Goal: Information Seeking & Learning: Learn about a topic

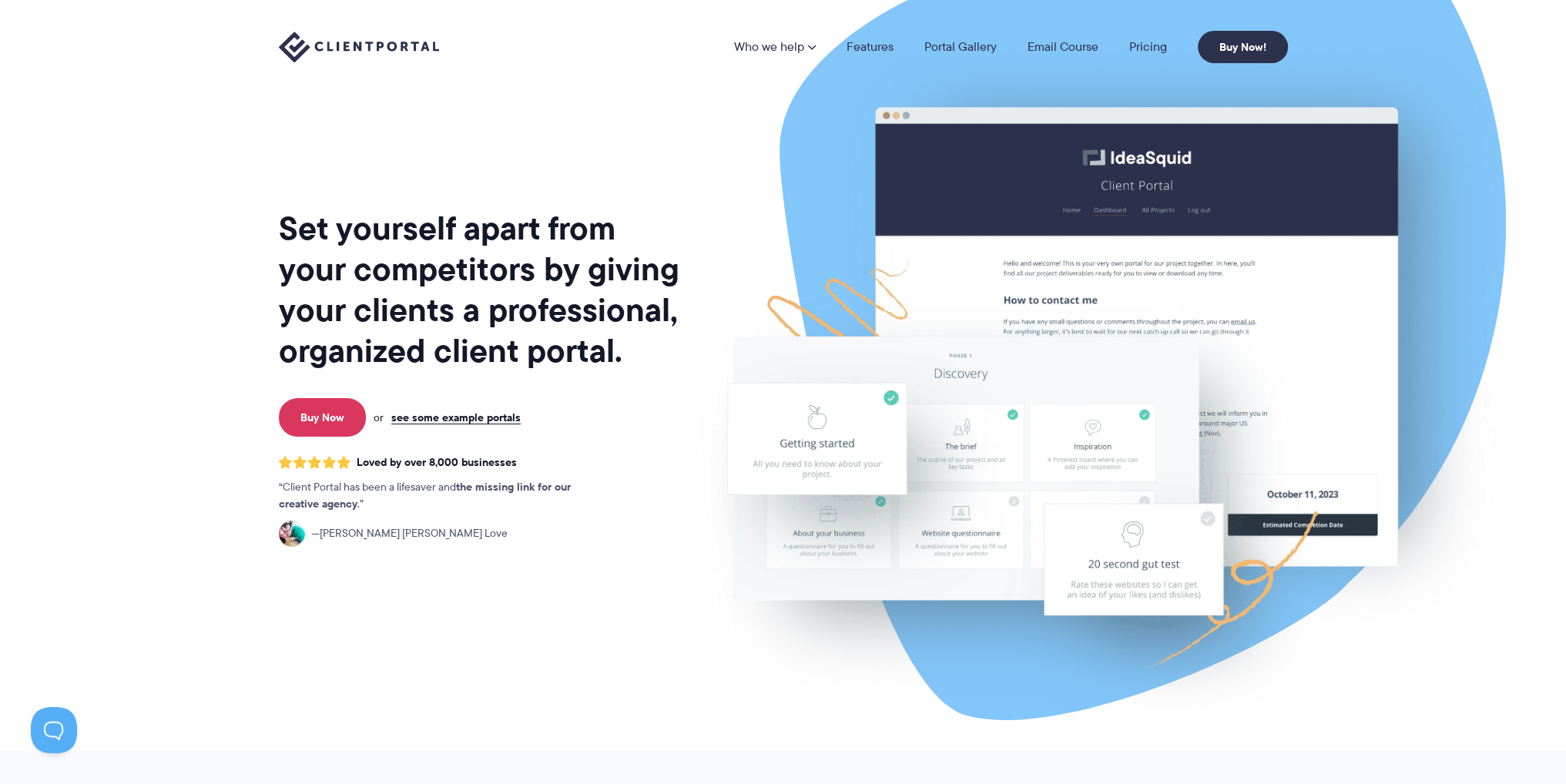
click at [539, 134] on div "Set yourself apart from your competitors by giving your clients a professional,…" at bounding box center [480, 381] width 403 height 738
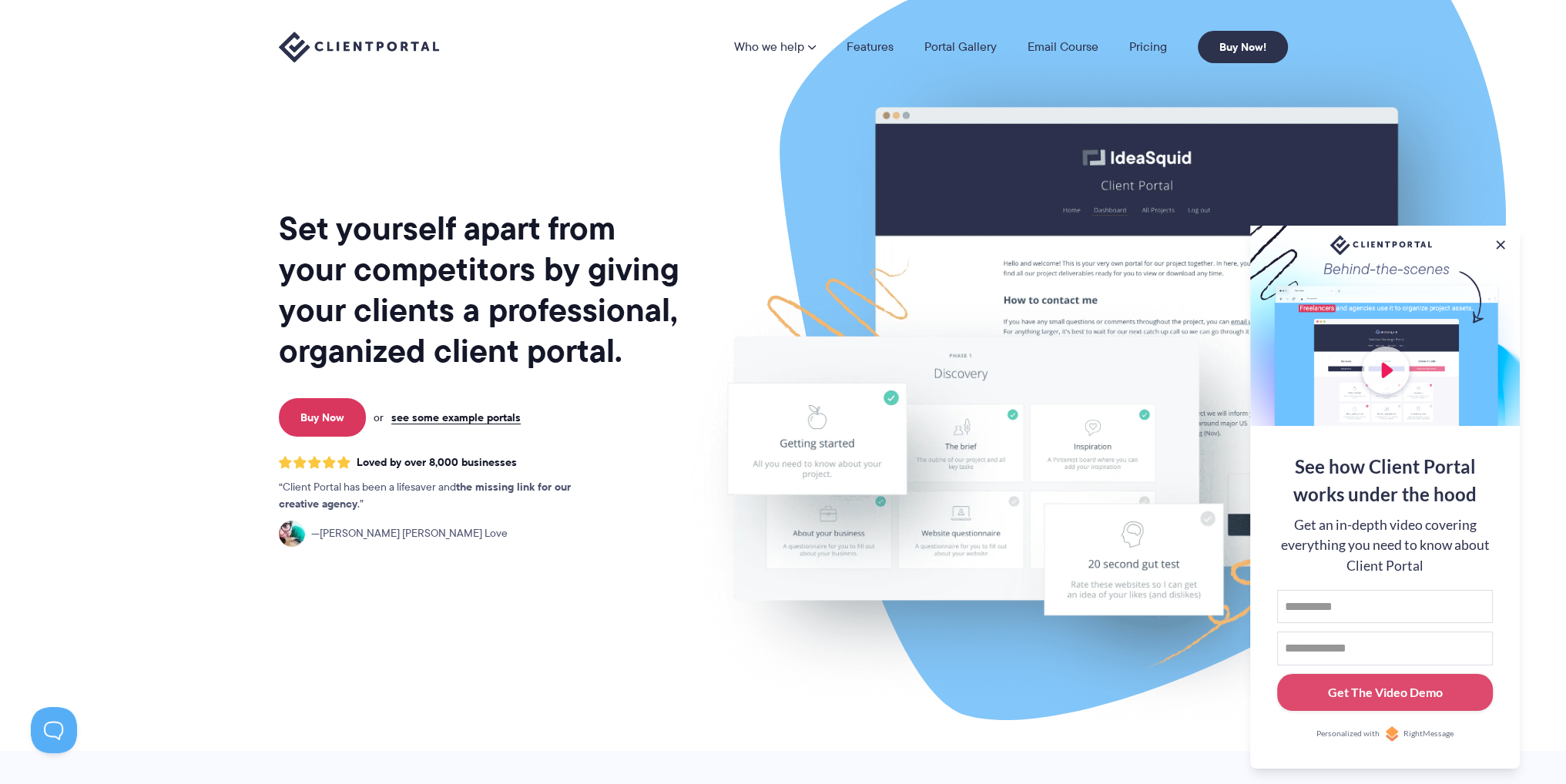
click at [1128, 44] on li "Pricing" at bounding box center [1148, 47] width 68 height 13
click at [1144, 46] on link "Pricing" at bounding box center [1148, 47] width 38 height 13
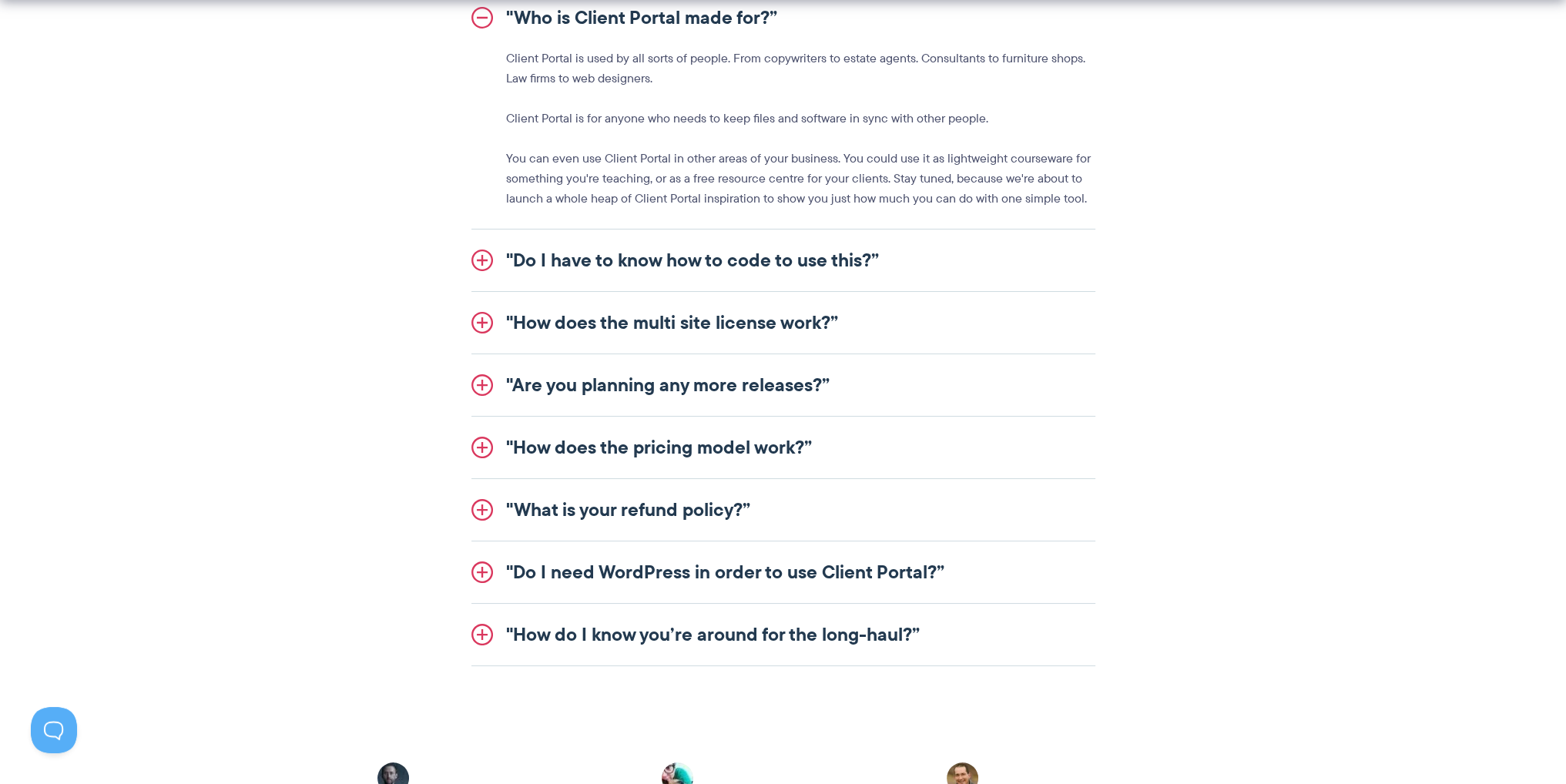
scroll to position [1849, 0]
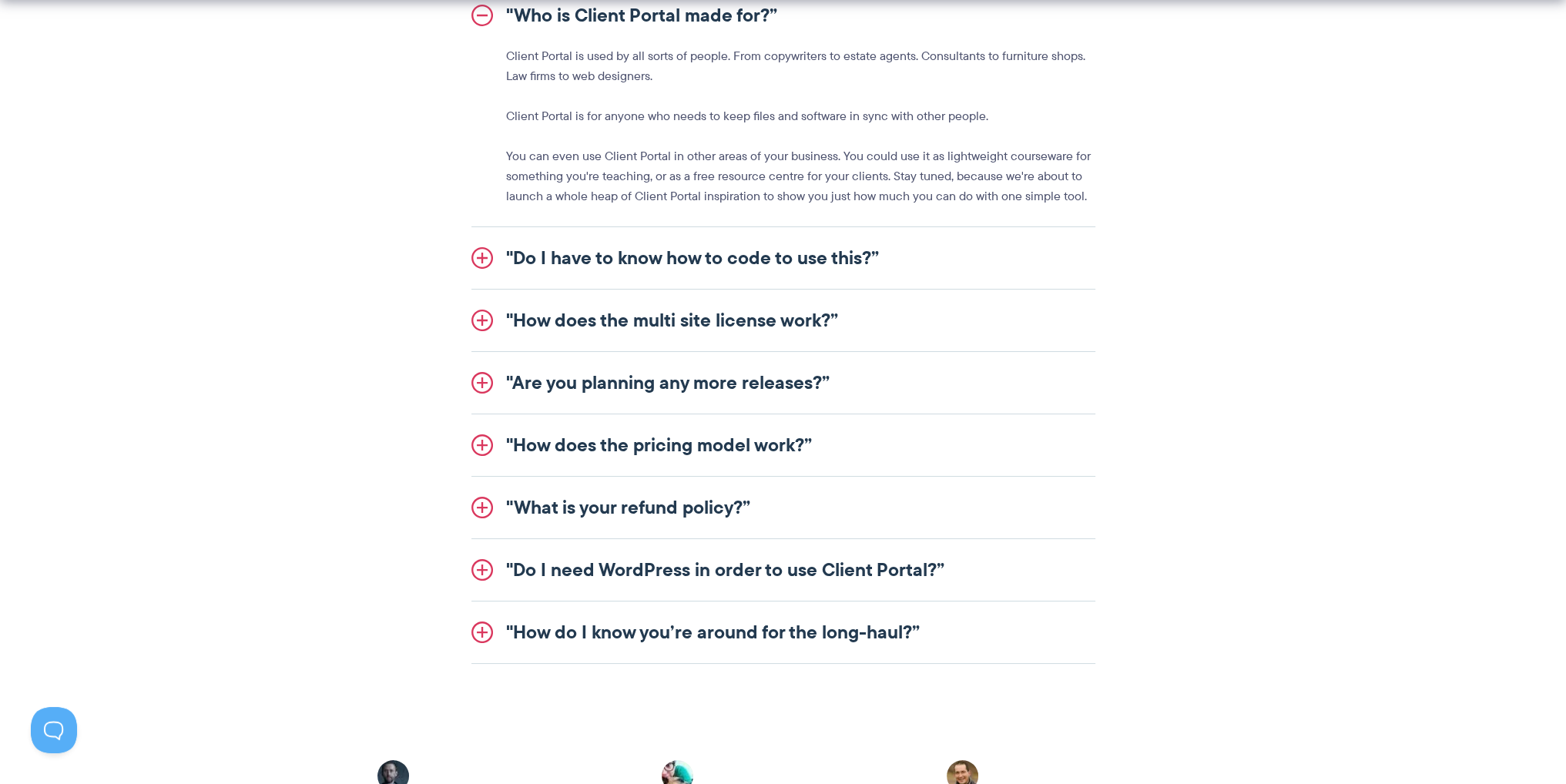
click at [674, 268] on link ""Do I have to know how to code to use this?”" at bounding box center [783, 258] width 624 height 62
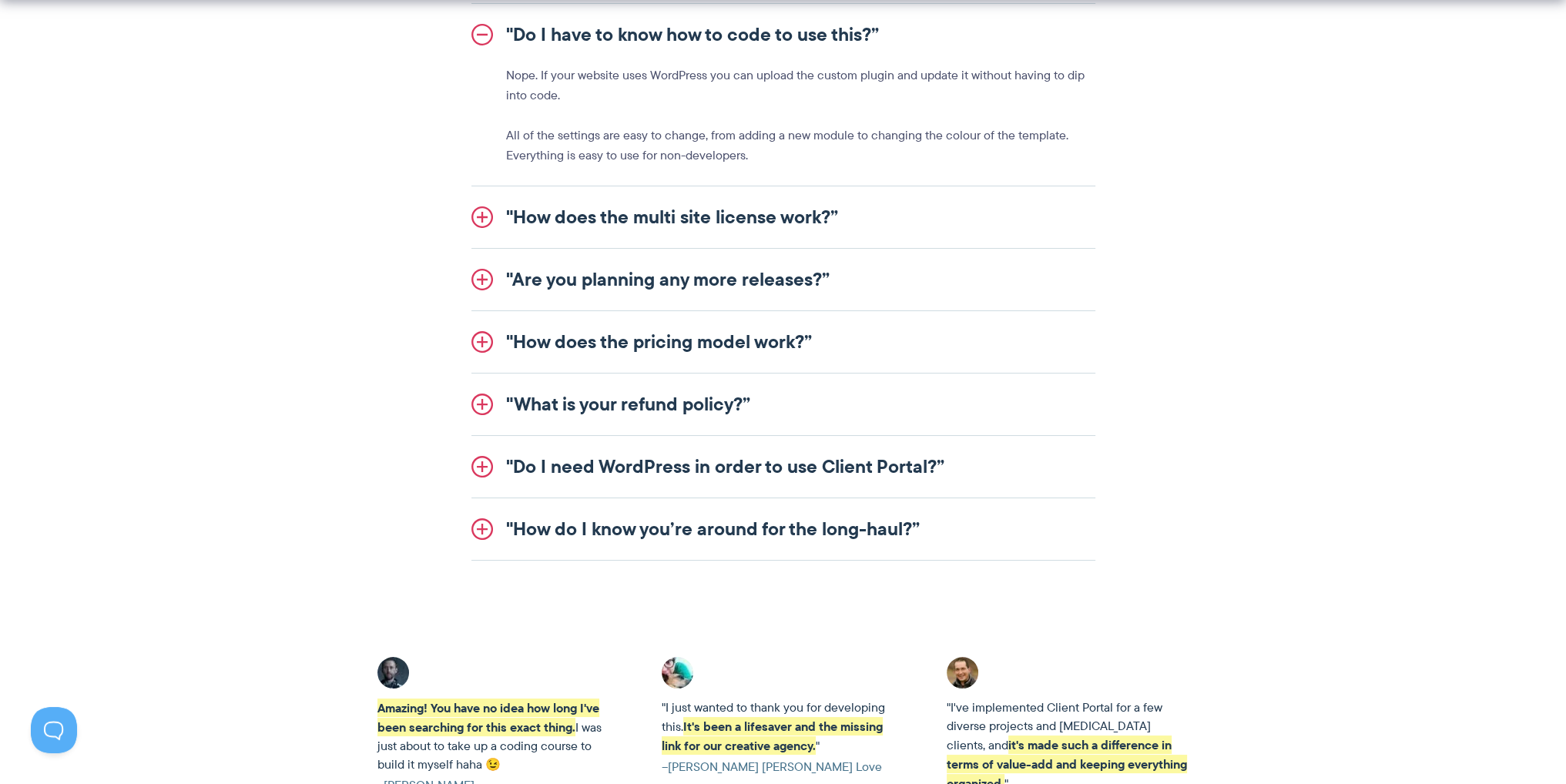
scroll to position [1926, 0]
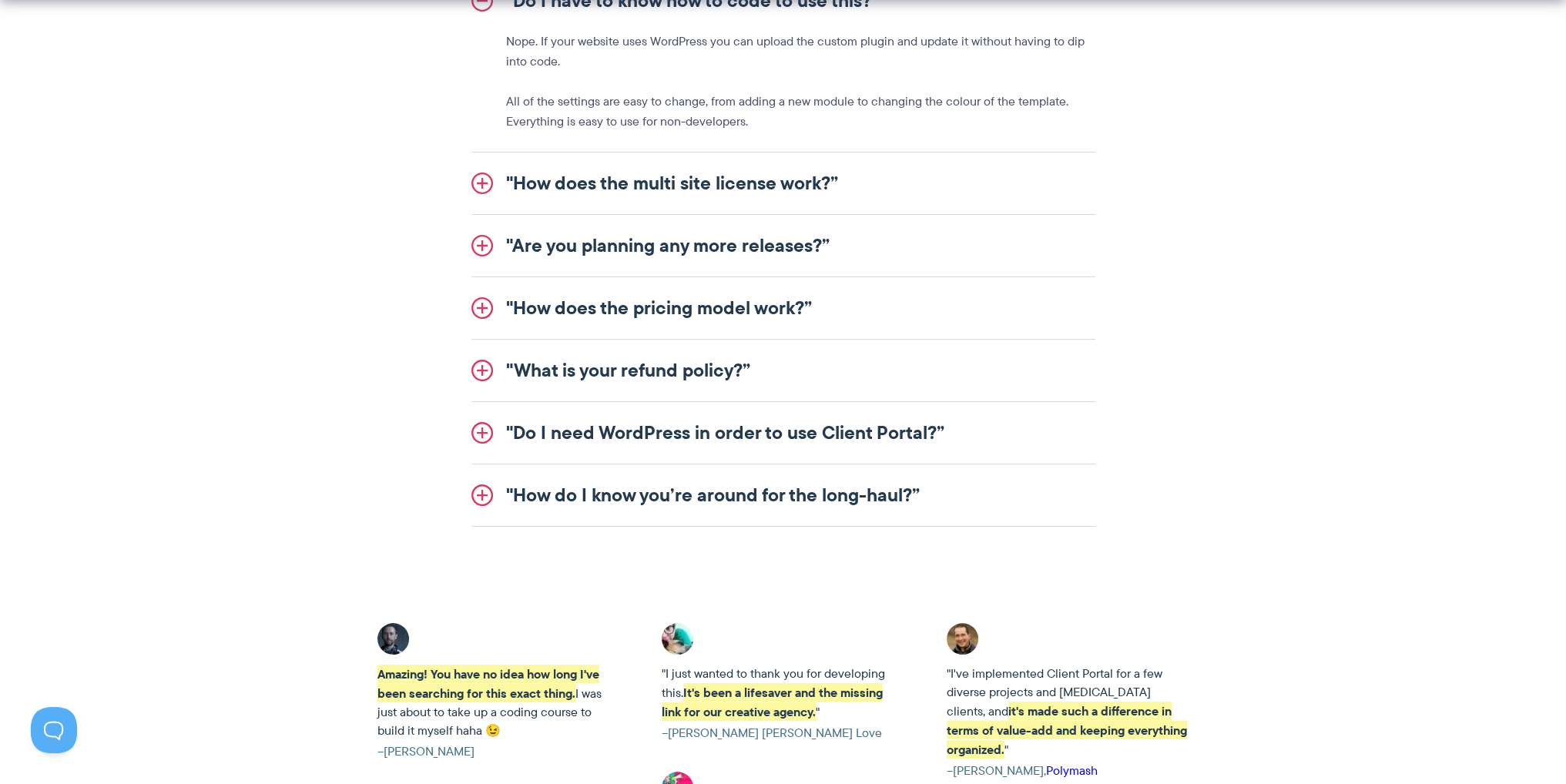
click at [671, 428] on link ""Do I need WordPress in order to use Client Portal?”" at bounding box center [783, 432] width 624 height 62
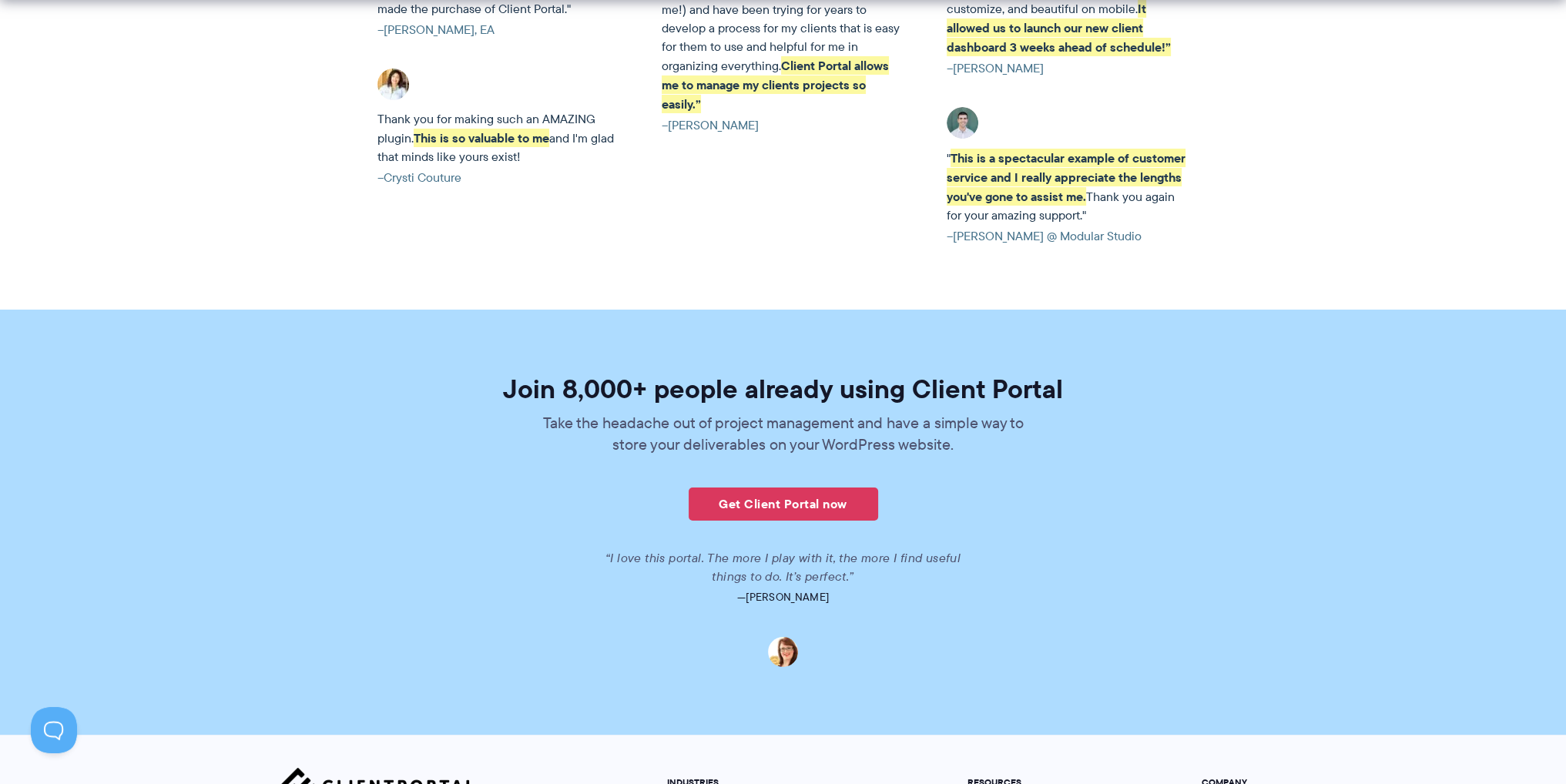
scroll to position [3312, 0]
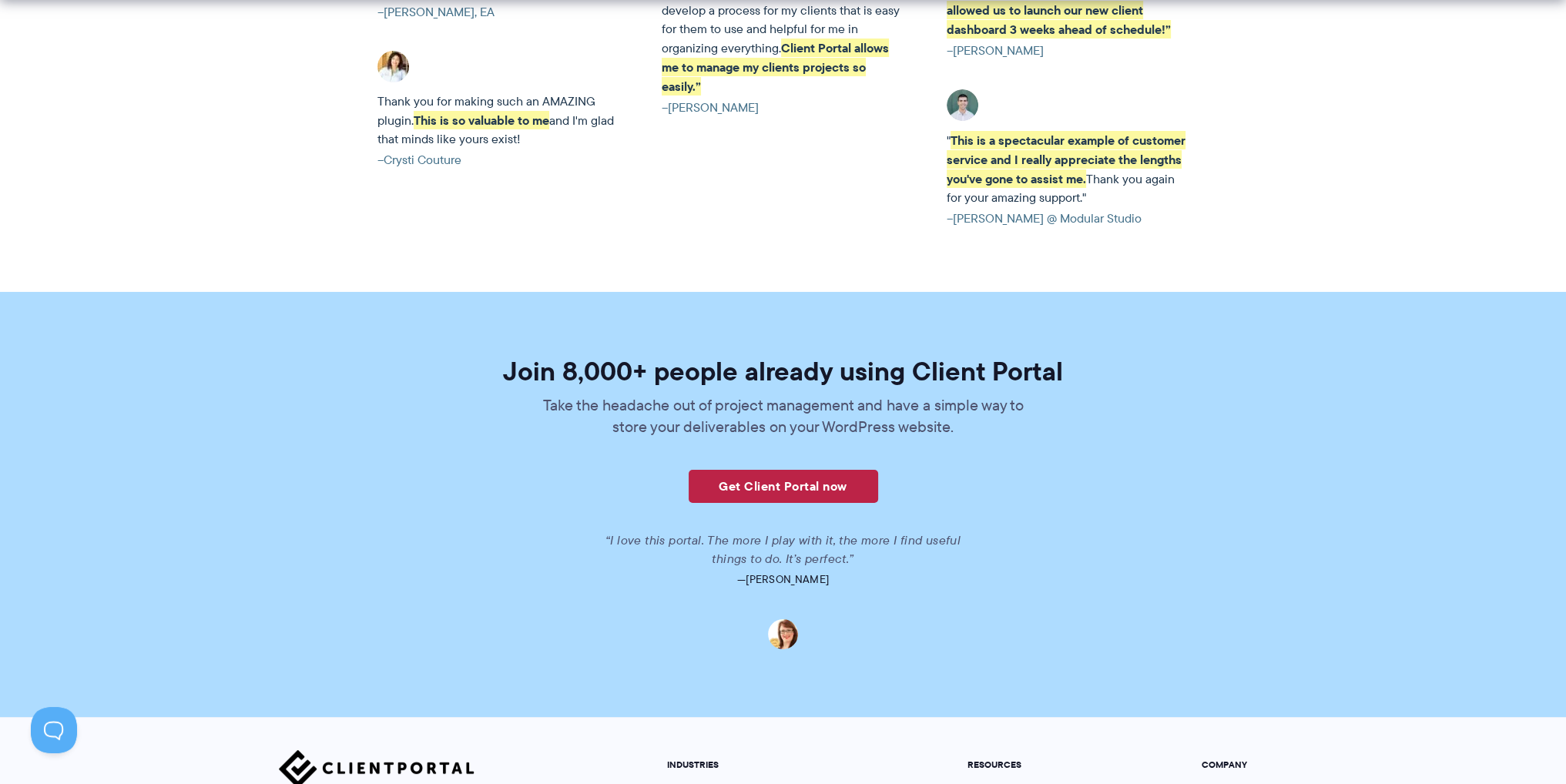
click at [773, 470] on link "Get Client Portal now" at bounding box center [783, 487] width 189 height 33
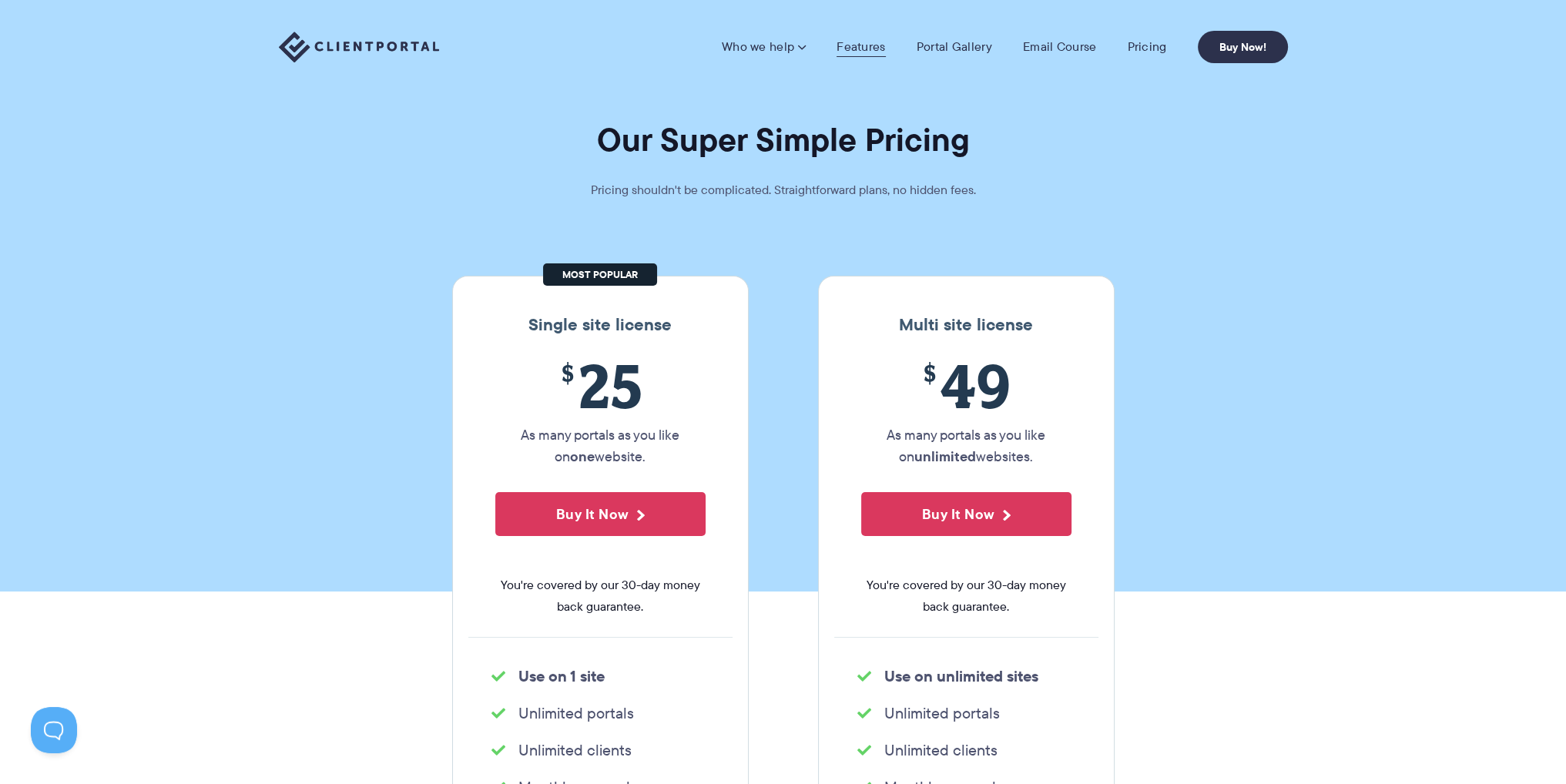
click at [864, 48] on link "Features" at bounding box center [861, 47] width 49 height 16
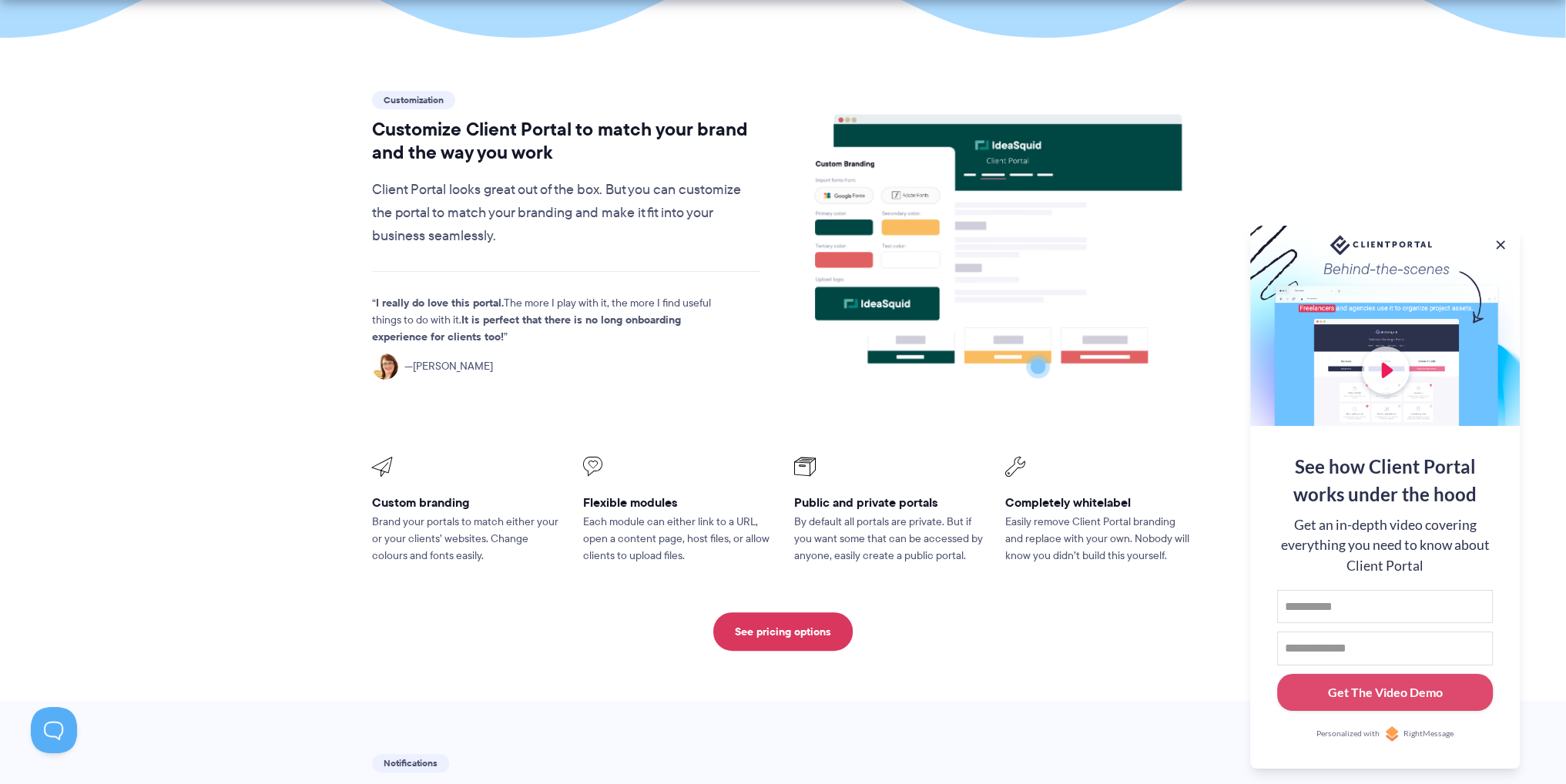
scroll to position [462, 0]
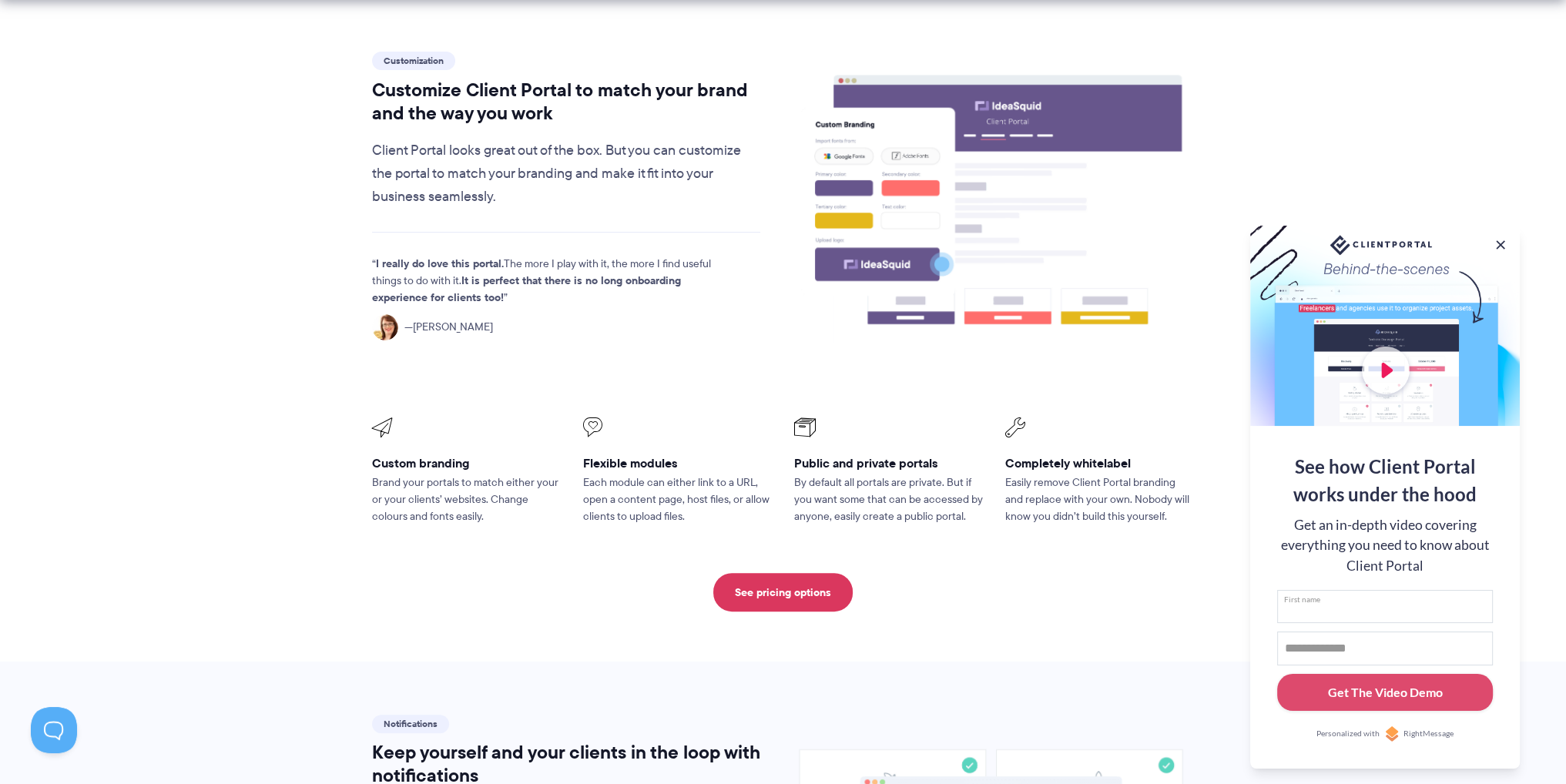
click at [1327, 611] on input "First name" at bounding box center [1385, 607] width 216 height 34
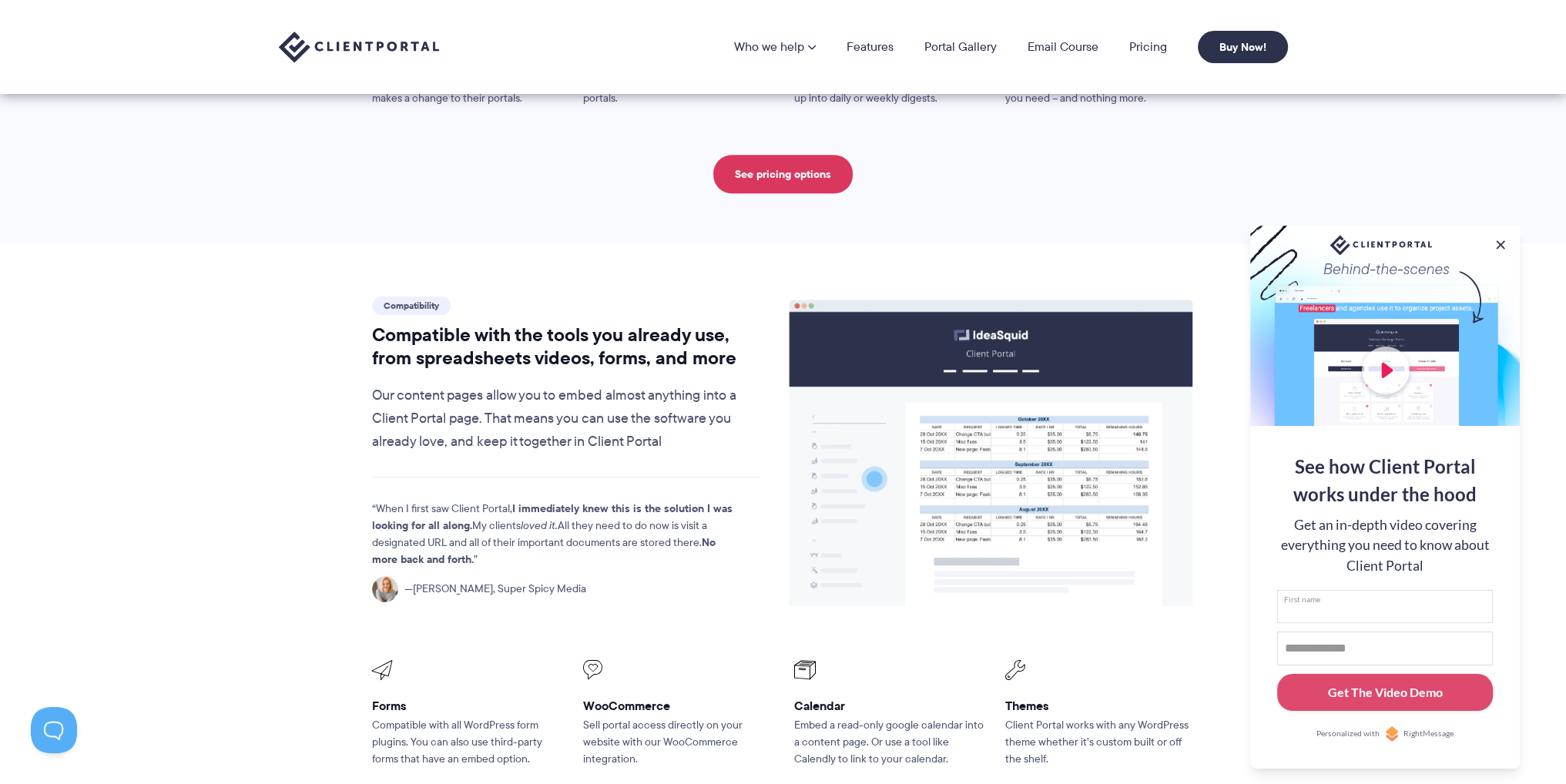
scroll to position [1541, 0]
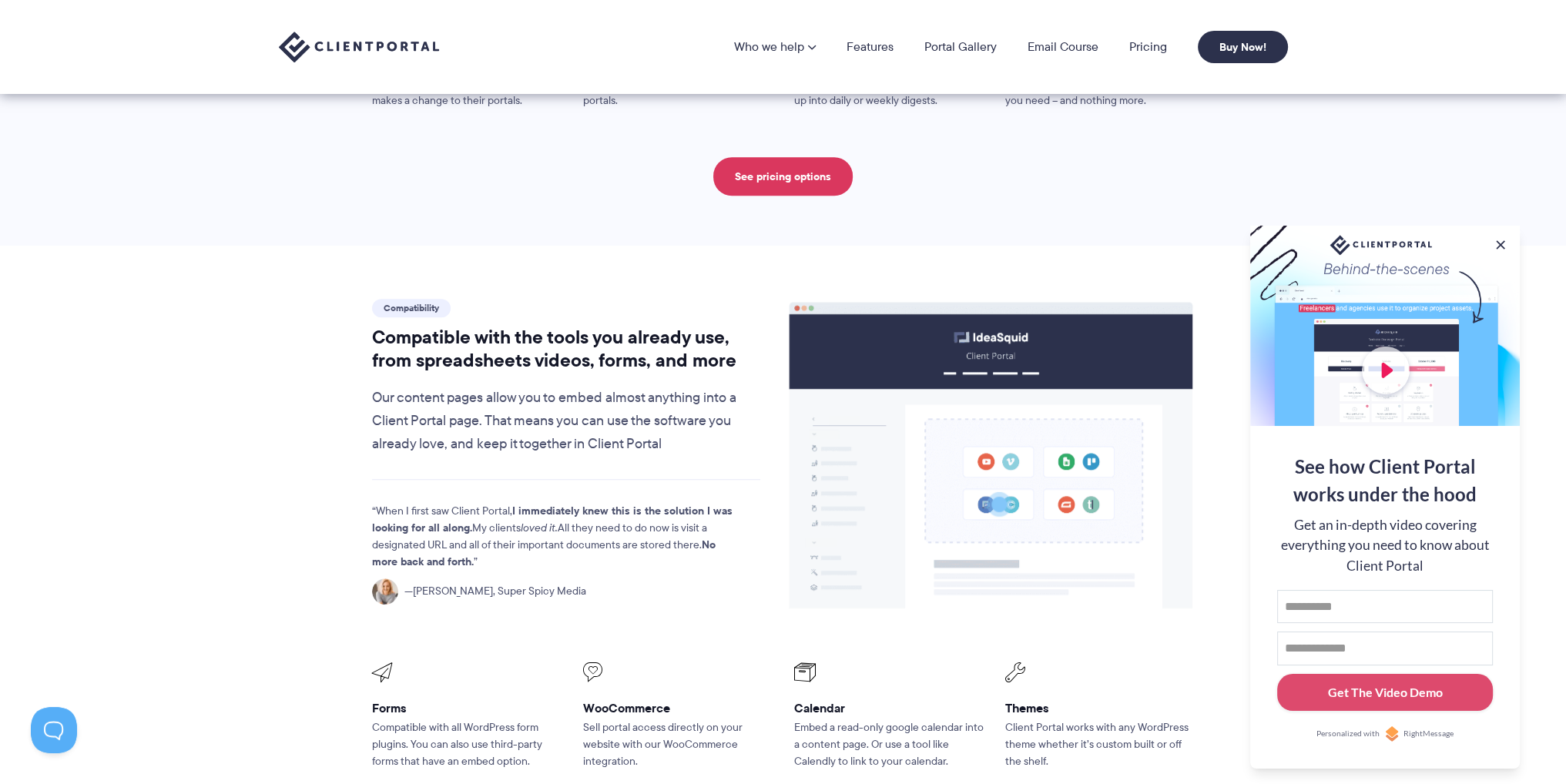
click at [943, 389] on image at bounding box center [991, 457] width 403 height 308
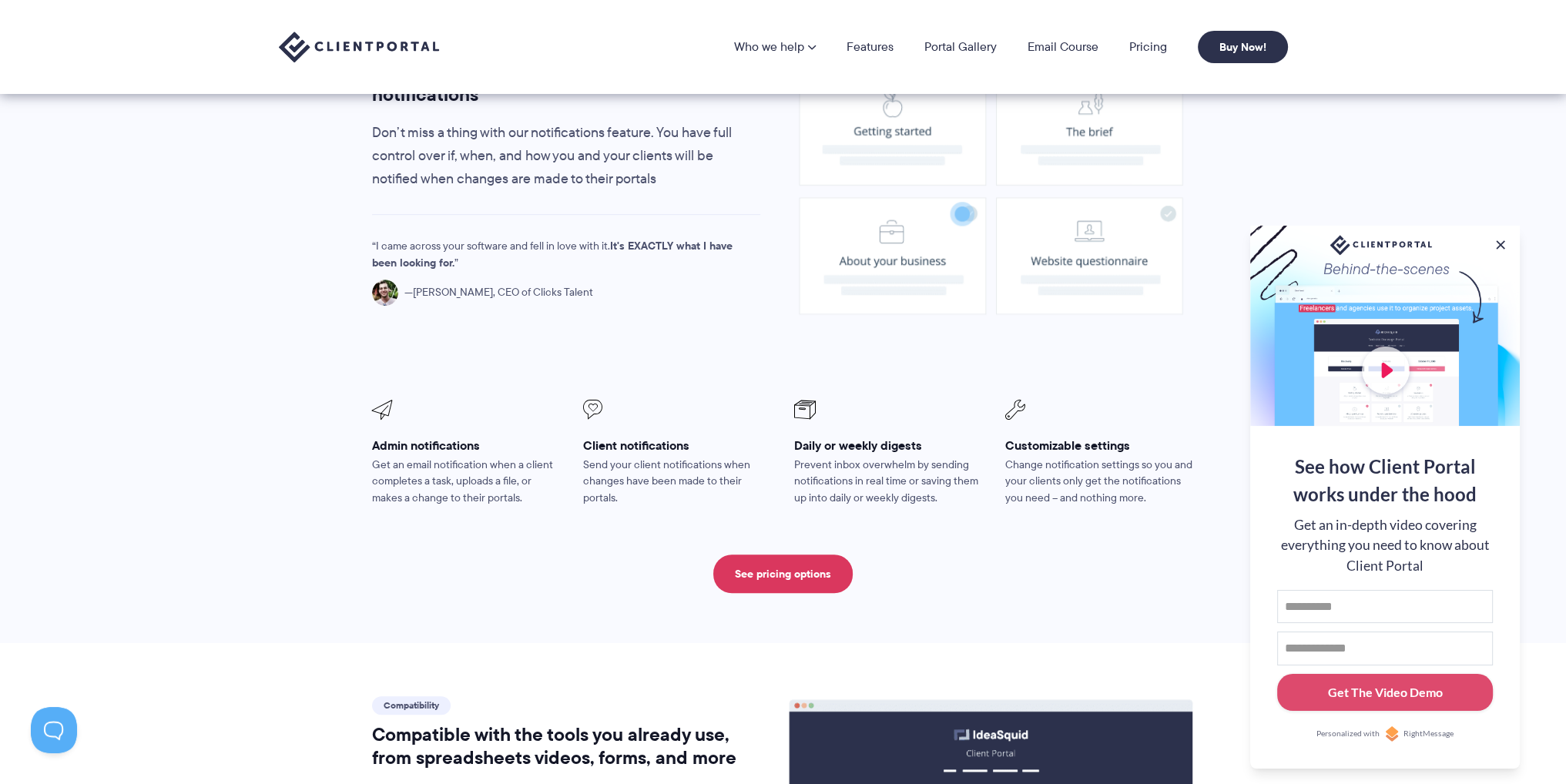
scroll to position [924, 0]
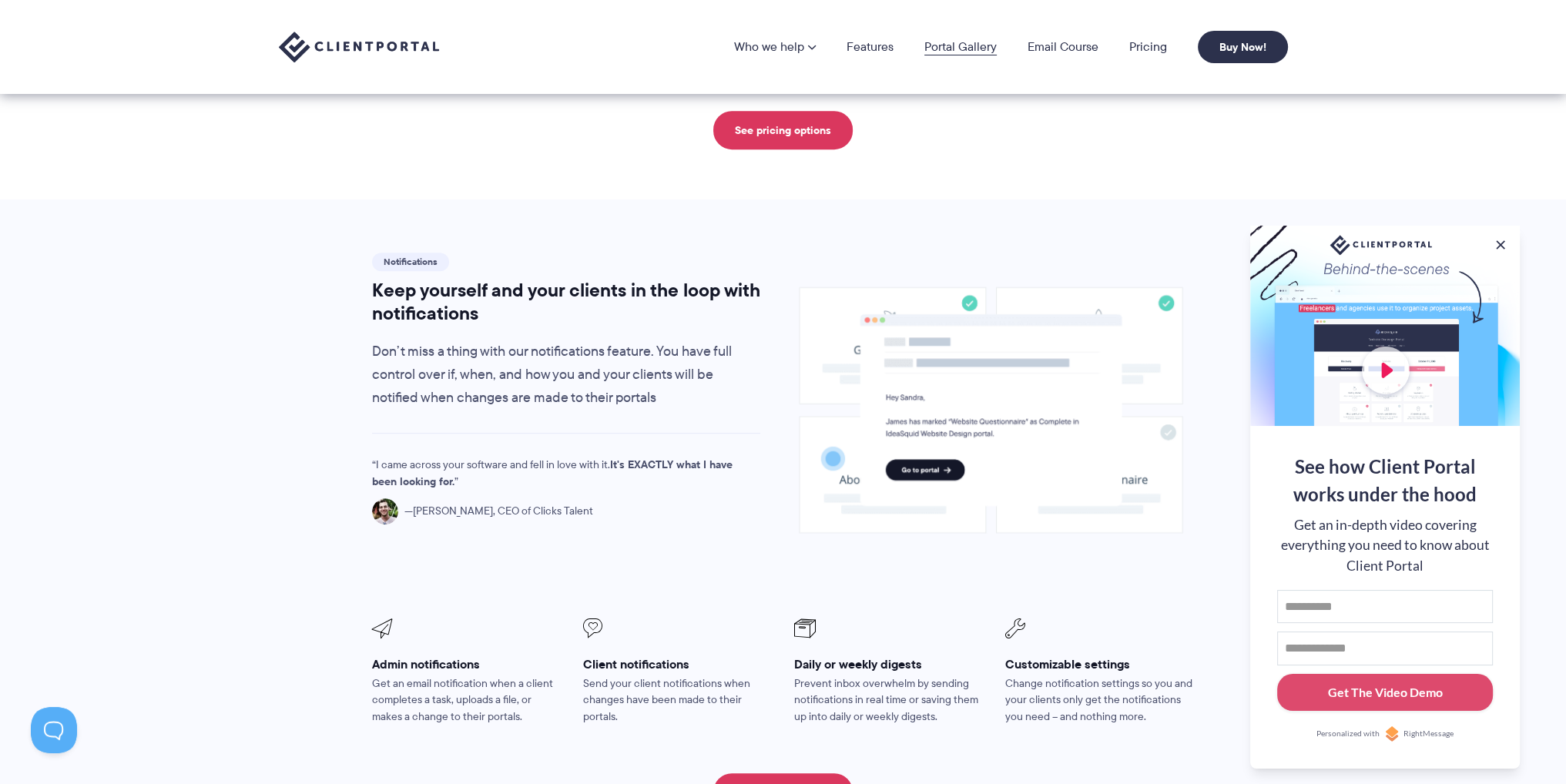
click at [943, 46] on link "Portal Gallery" at bounding box center [961, 47] width 72 height 13
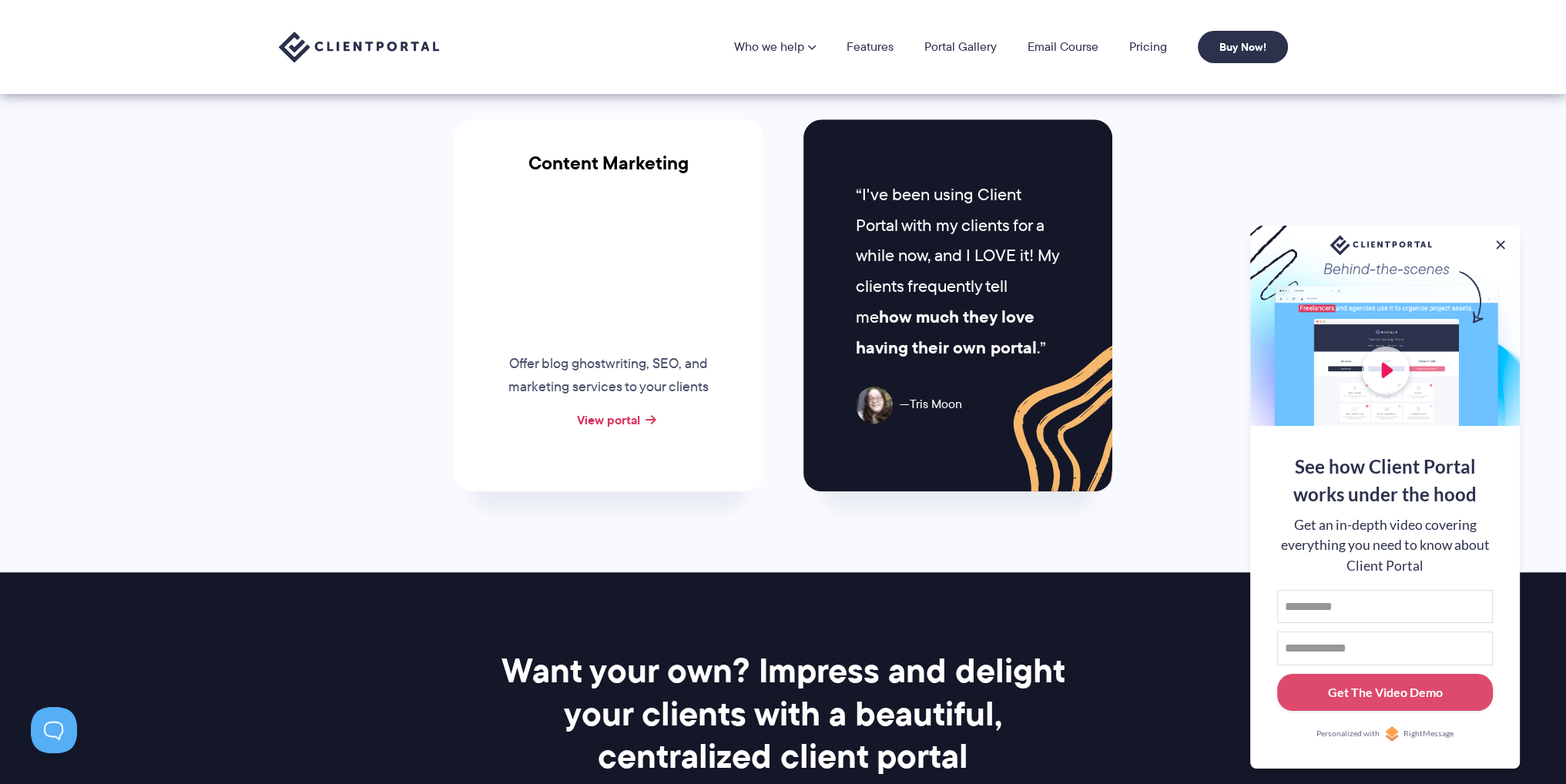
scroll to position [1541, 0]
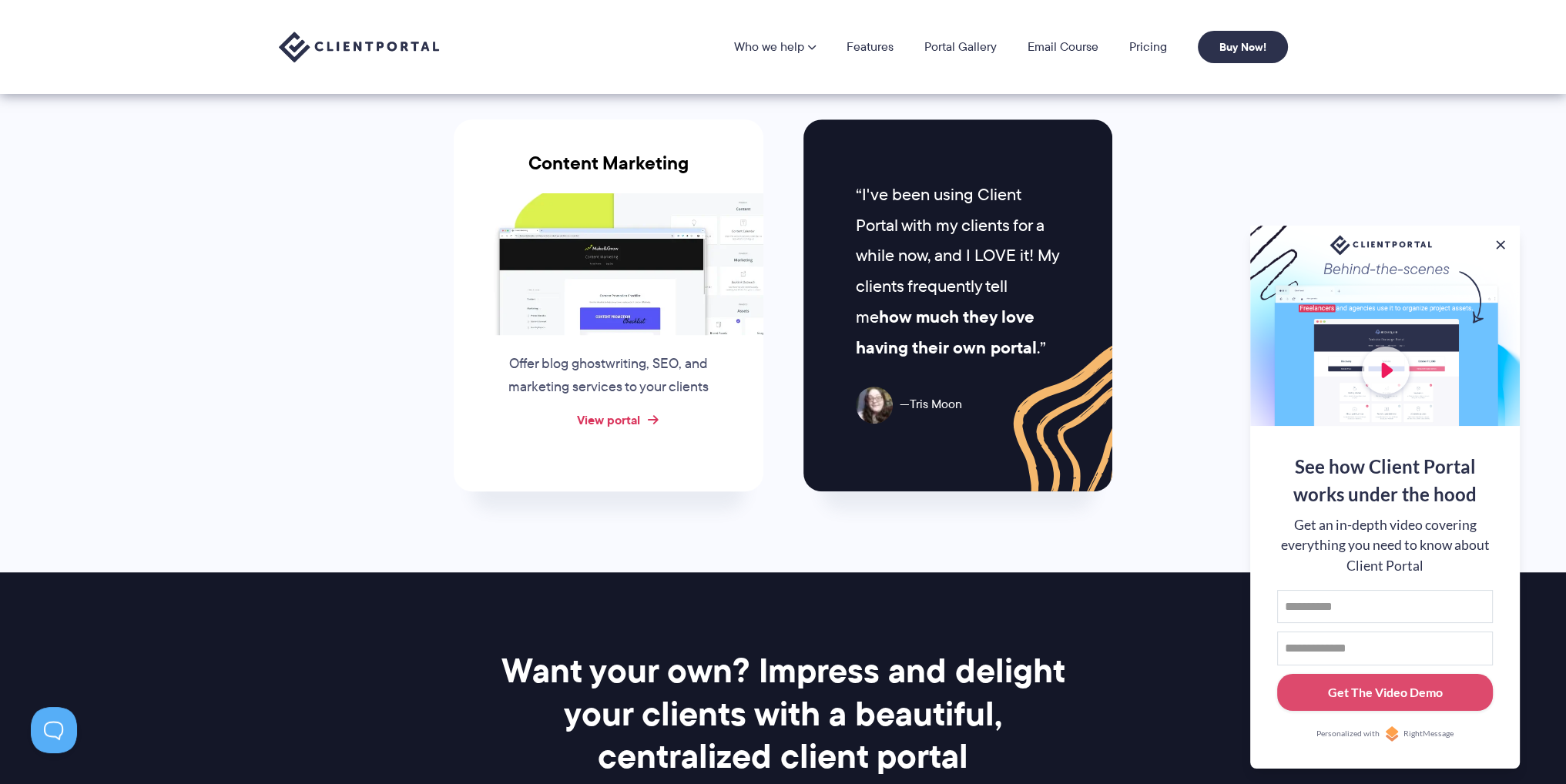
click at [622, 411] on link "View portal" at bounding box center [608, 420] width 63 height 19
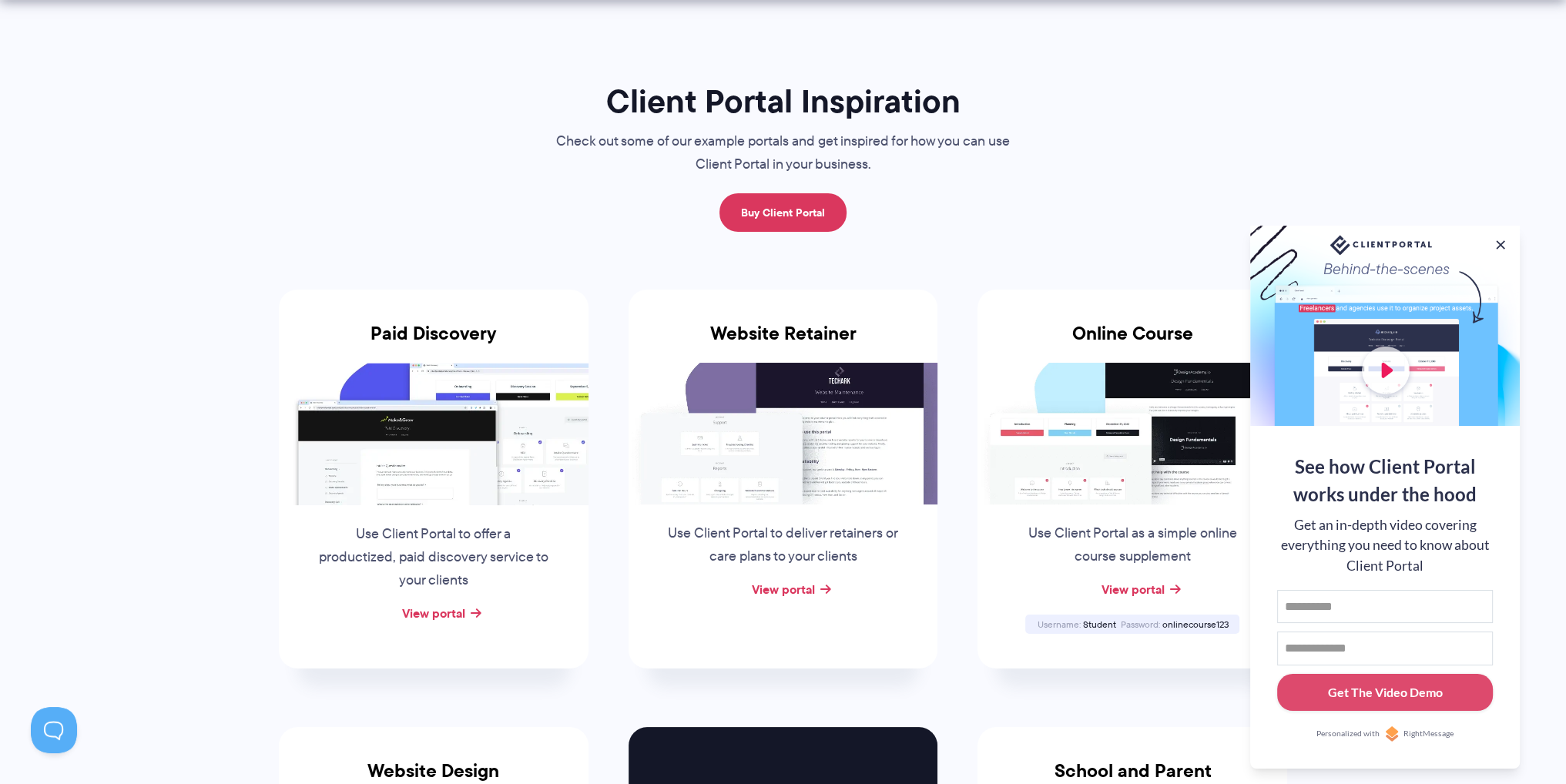
scroll to position [231, 0]
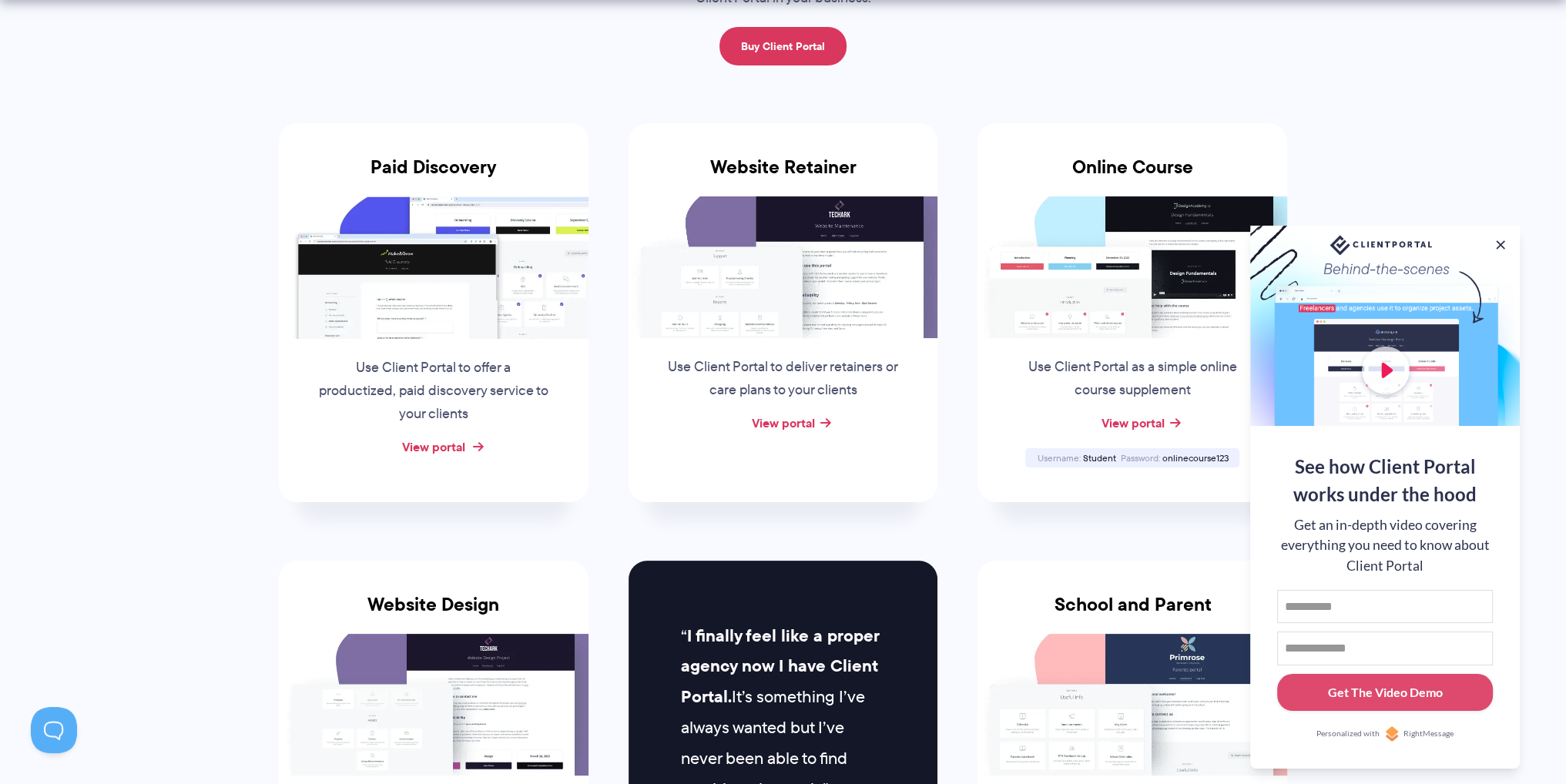
click at [430, 452] on link "View portal" at bounding box center [433, 447] width 63 height 19
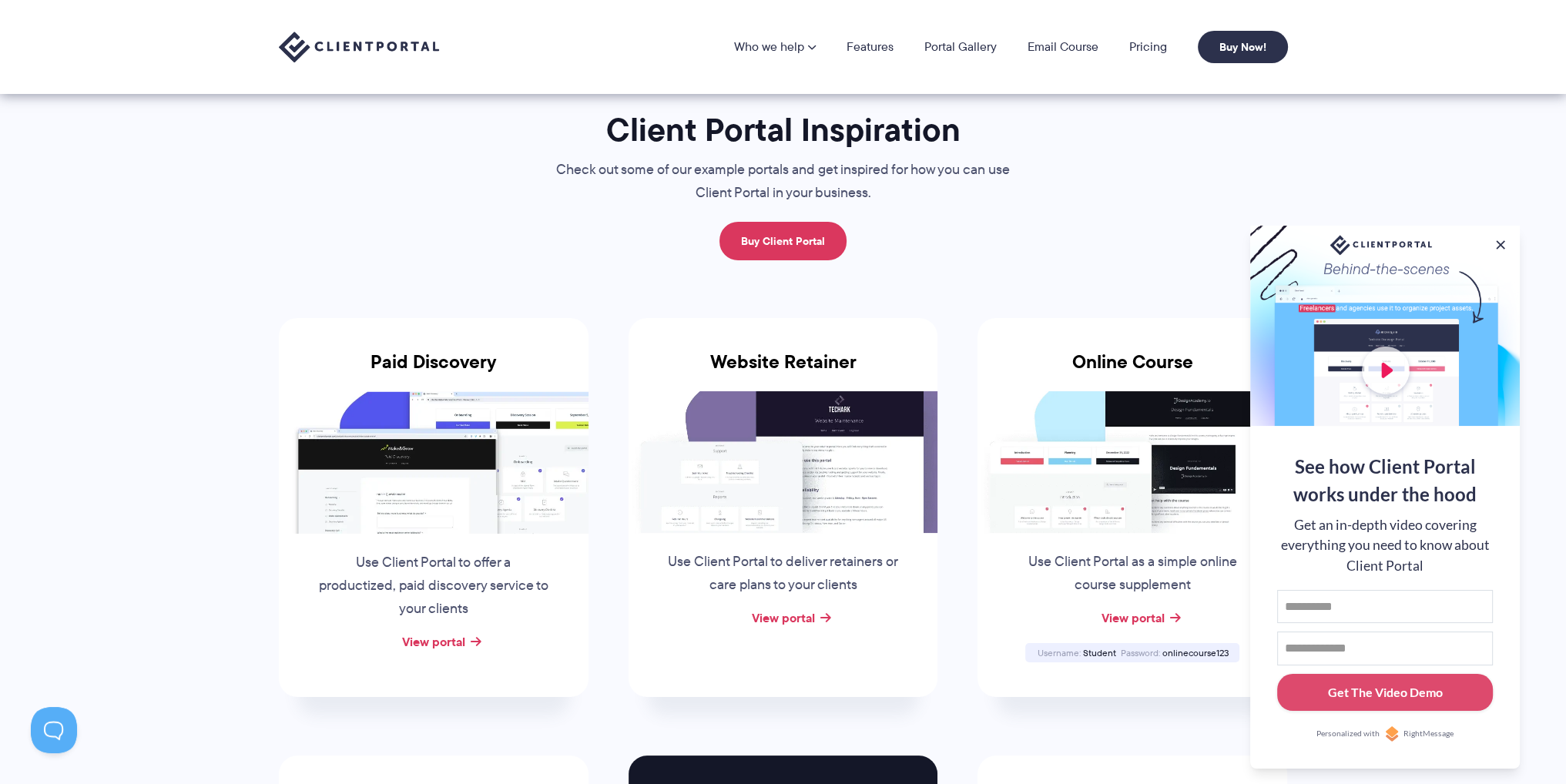
scroll to position [0, 0]
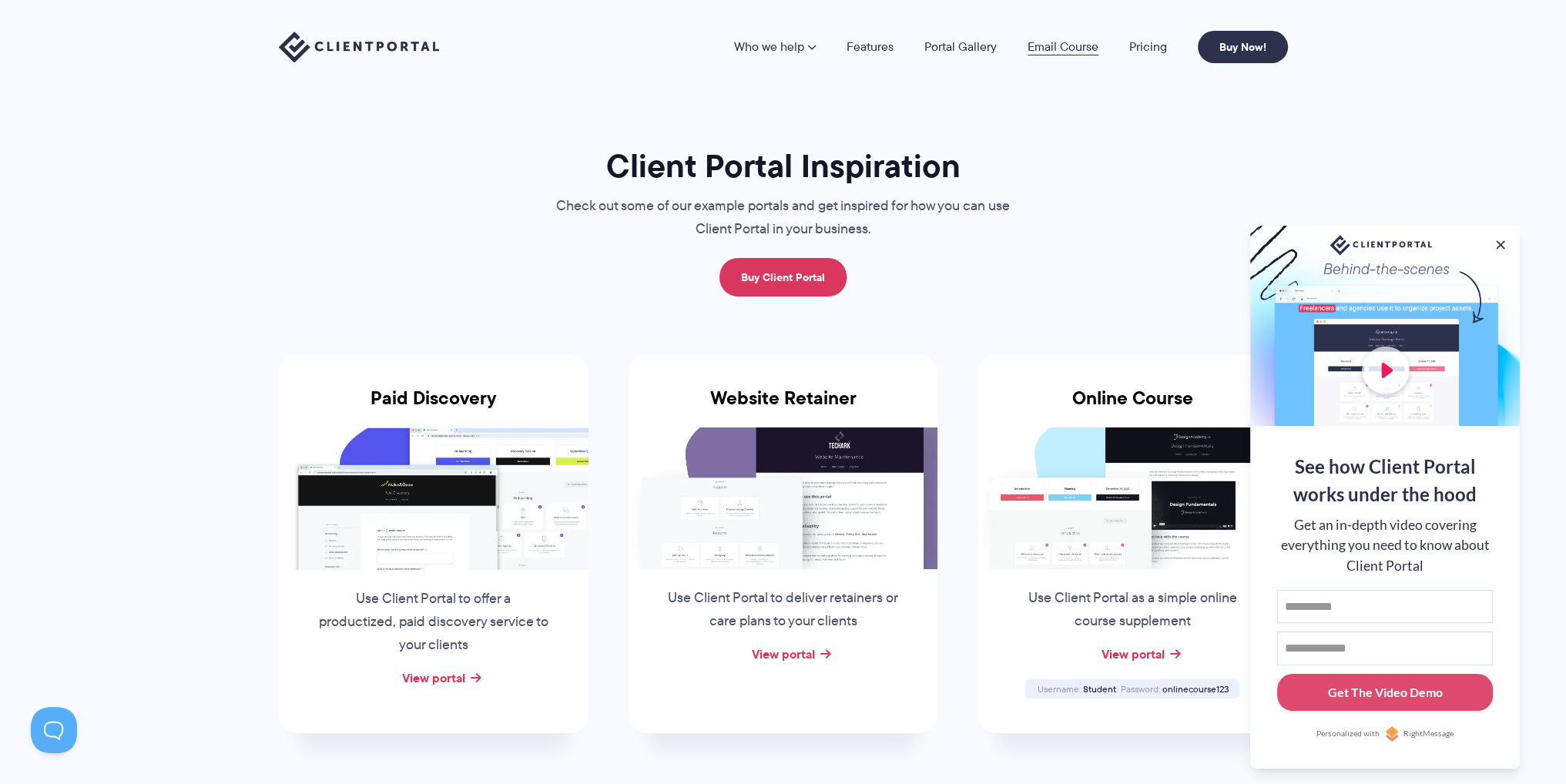
click at [1064, 41] on link "Email Course" at bounding box center [1063, 47] width 71 height 13
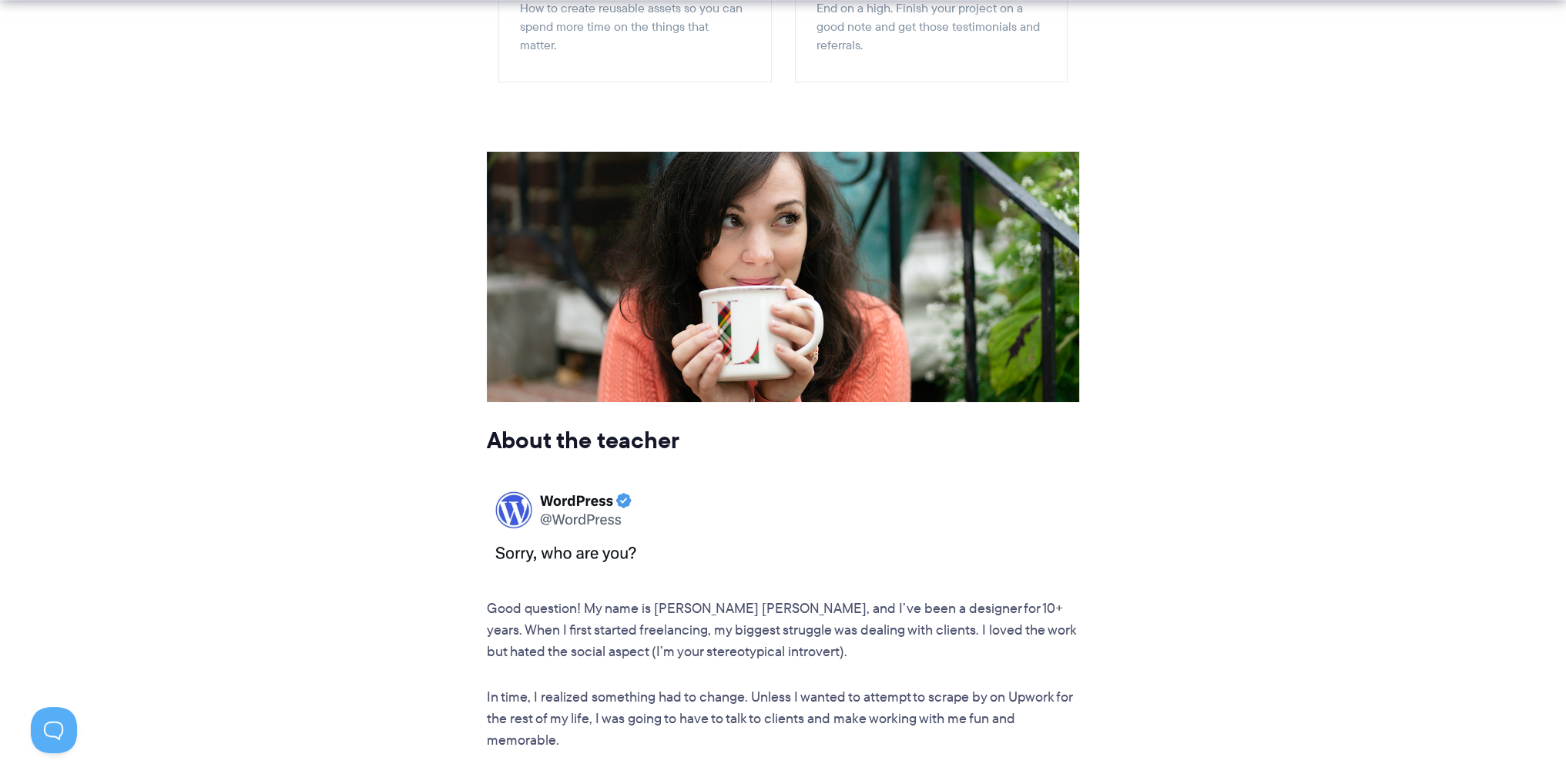
scroll to position [2388, 0]
